Goal: Check status: Check status

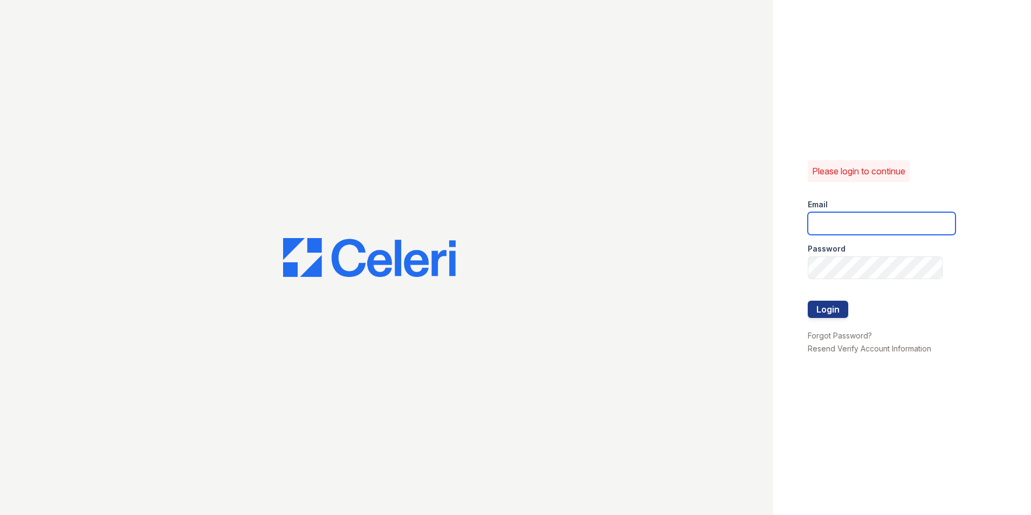
click at [881, 218] on input "email" at bounding box center [882, 223] width 148 height 23
type input "james.shifflett@greystar.com"
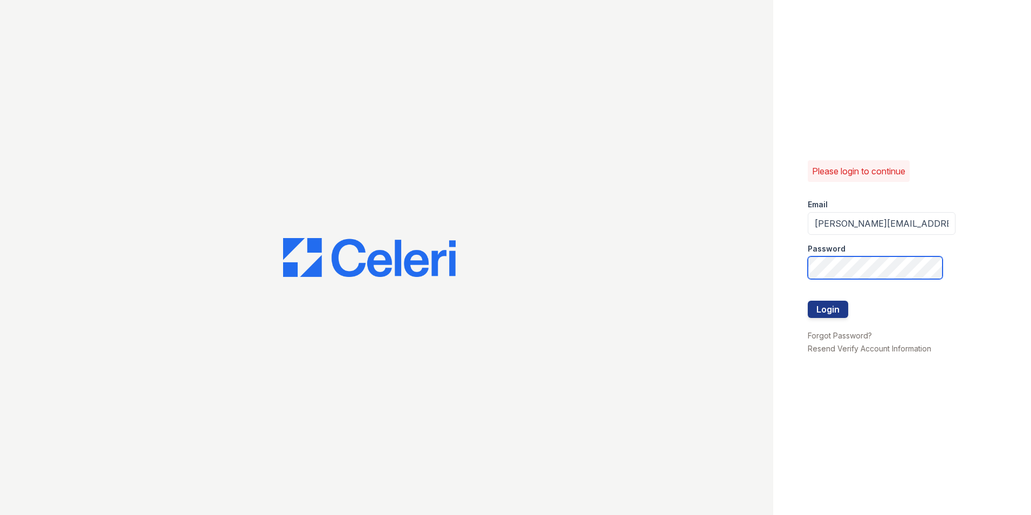
click at [808, 300] on button "Login" at bounding box center [828, 308] width 40 height 17
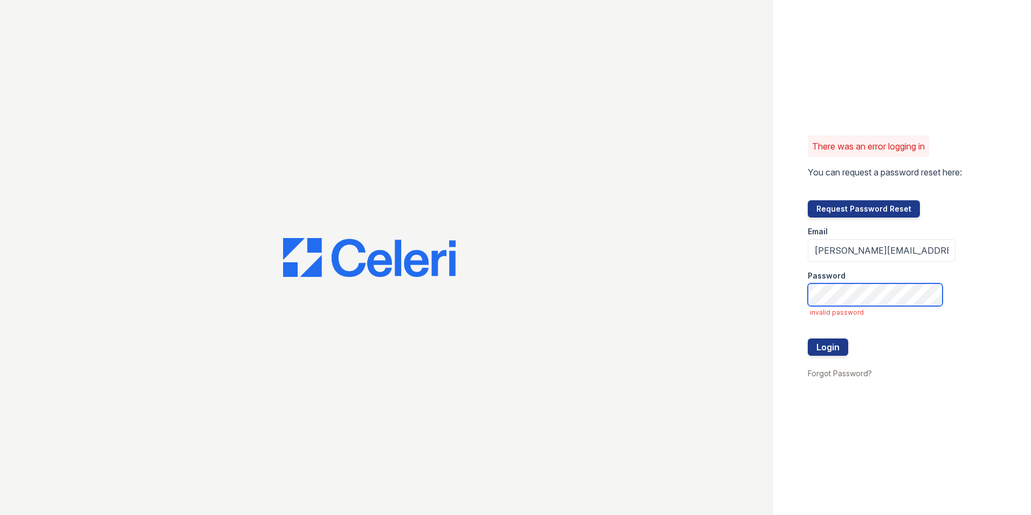
click at [808, 338] on button "Login" at bounding box center [828, 346] width 40 height 17
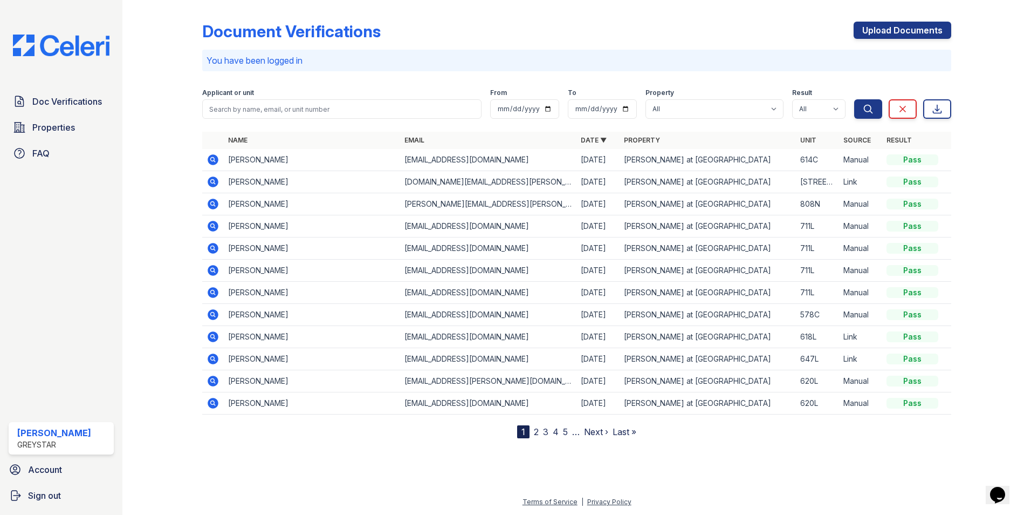
click at [217, 200] on icon at bounding box center [213, 203] width 13 height 13
